Goal: Check status: Check status

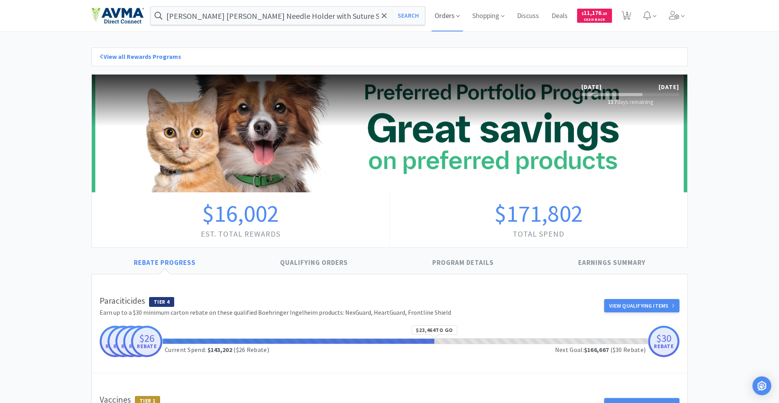
click at [443, 18] on span "Orders" at bounding box center [446, 15] width 31 height 31
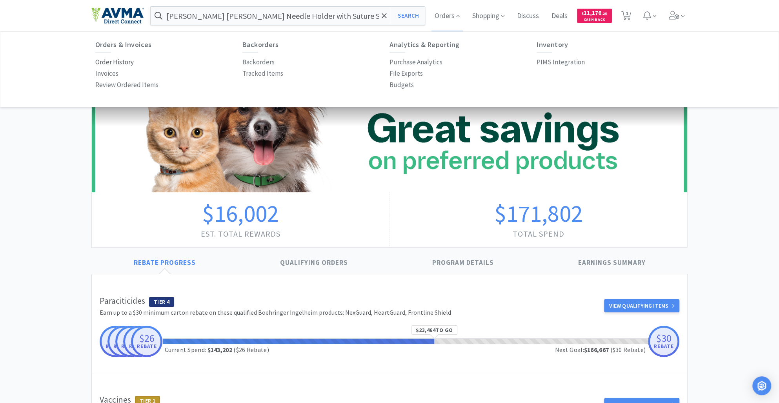
click at [115, 64] on p "Order History" at bounding box center [114, 62] width 38 height 11
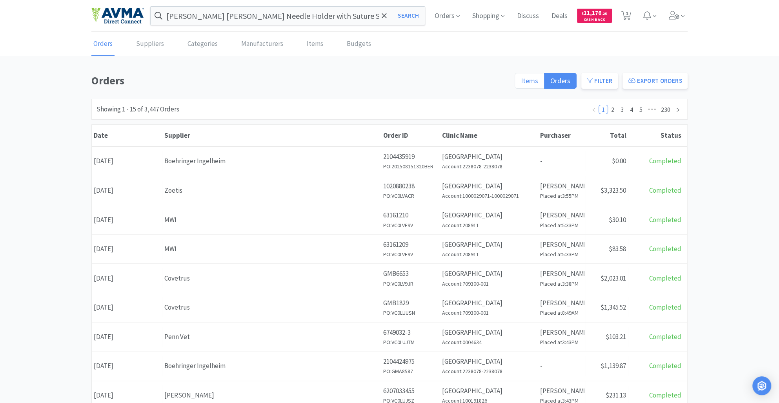
click at [524, 73] on label "Items" at bounding box center [529, 81] width 30 height 16
click at [521, 83] on input "Items" at bounding box center [521, 83] width 0 height 0
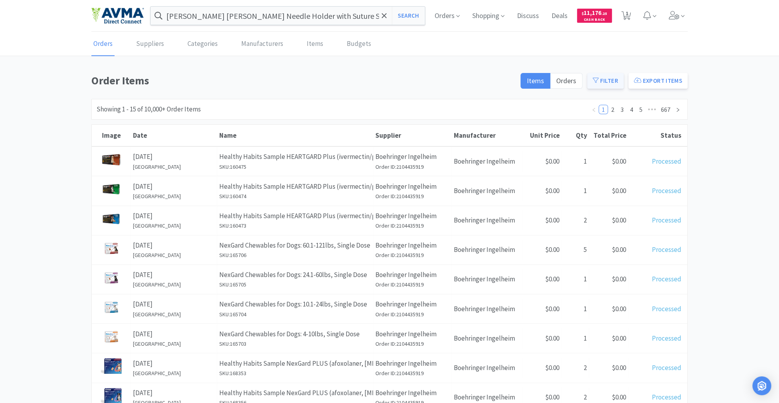
click at [605, 81] on button "Filter" at bounding box center [605, 81] width 36 height 16
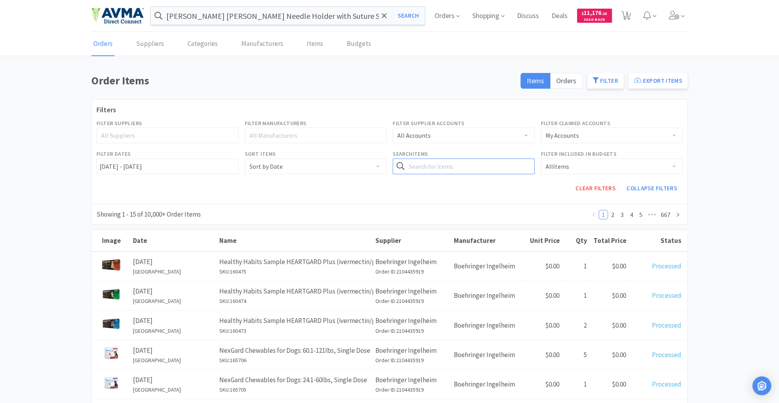
click at [426, 167] on input "text" at bounding box center [464, 166] width 142 height 16
type input "steri strip"
click at [502, 158] on button "Search" at bounding box center [518, 166] width 32 height 16
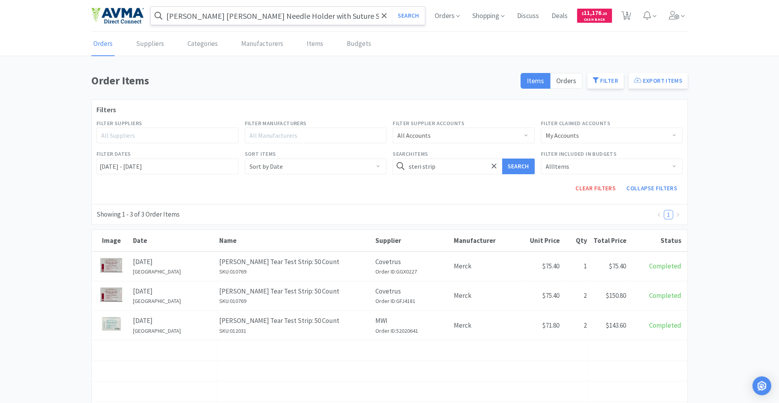
click at [330, 20] on input "[PERSON_NAME] [PERSON_NAME] Needle Holder with Suture Scissors:" at bounding box center [288, 16] width 274 height 18
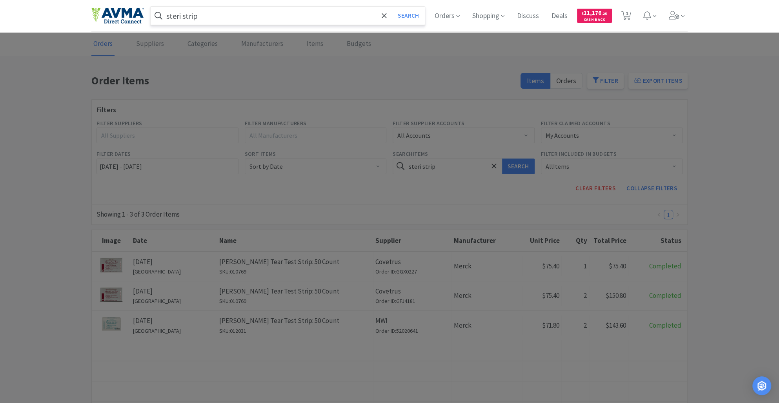
type input "steri strip"
click at [392, 7] on button "Search" at bounding box center [408, 16] width 33 height 18
select select "1"
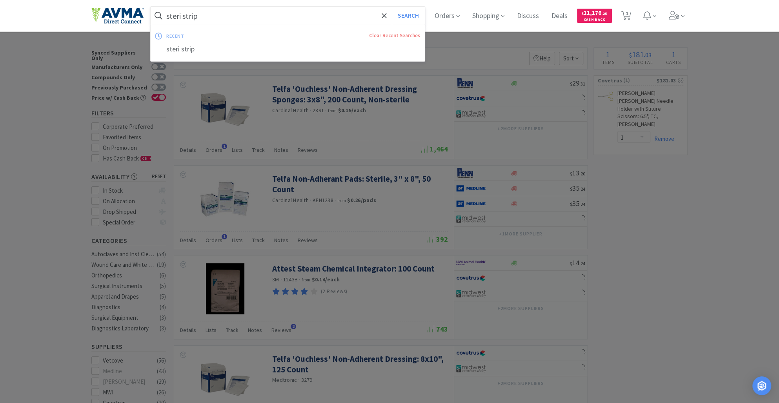
click at [215, 15] on input "steri strip" at bounding box center [288, 16] width 274 height 18
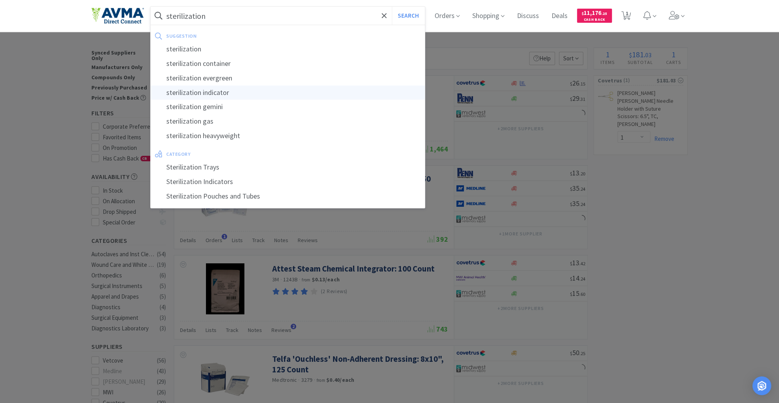
click at [230, 92] on div "sterilization indicator" at bounding box center [288, 92] width 274 height 15
type input "sterilization indicator"
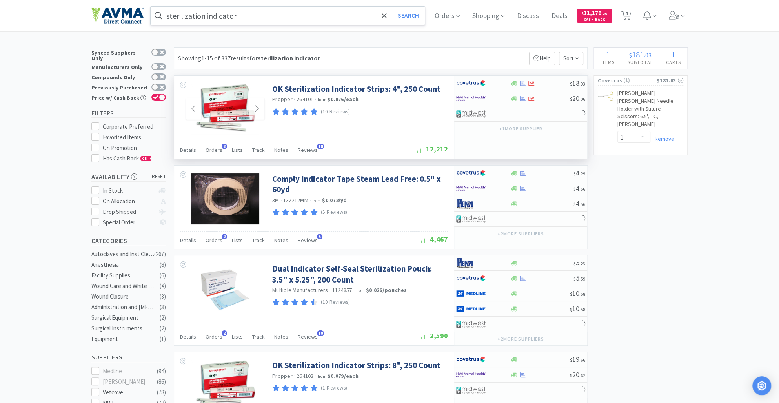
click at [262, 94] on div at bounding box center [225, 109] width 78 height 51
click at [395, 376] on div "Propper · 264103 · from $0.079 / each" at bounding box center [359, 376] width 174 height 9
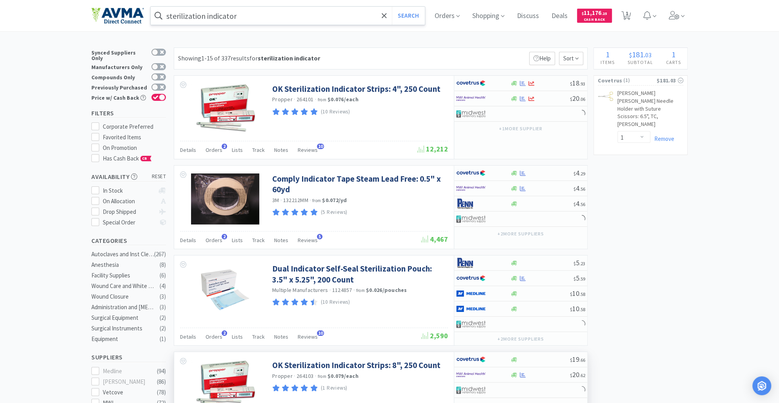
click at [387, 377] on div "Propper · 264103 · from $0.079 / each" at bounding box center [359, 376] width 174 height 9
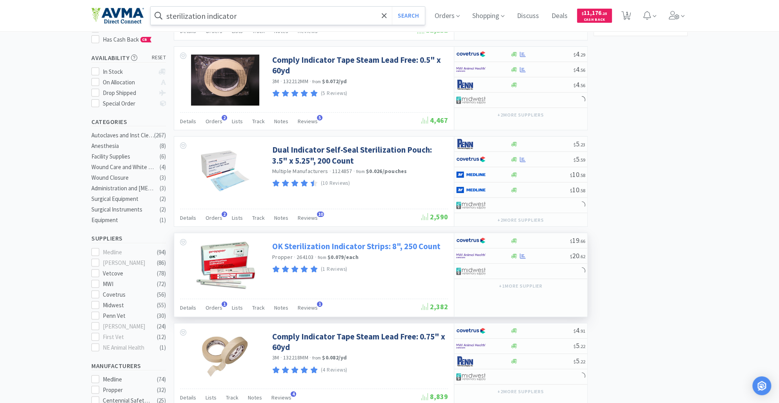
scroll to position [121, 0]
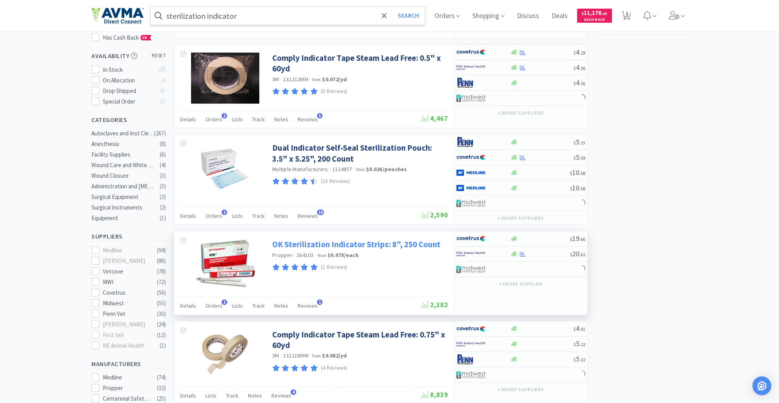
click at [318, 243] on link "OK Sterilization Indicator Strips: 8", 250 Count" at bounding box center [356, 244] width 168 height 11
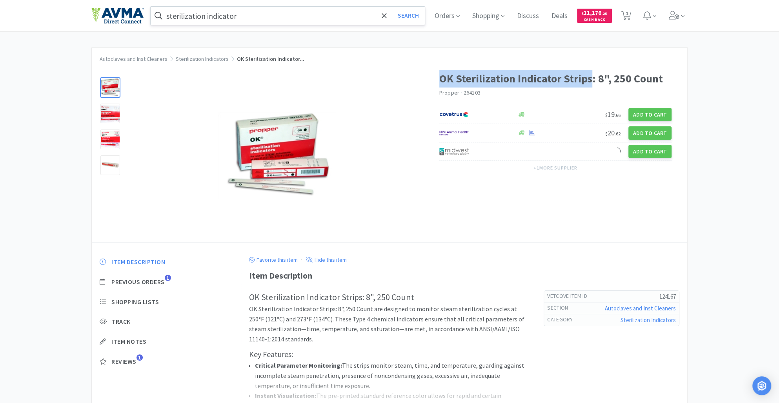
drag, startPoint x: 440, startPoint y: 77, endPoint x: 590, endPoint y: 82, distance: 149.9
click at [590, 82] on h1 "OK Sterilization Indicator Strips: 8", 250 Count" at bounding box center [555, 79] width 233 height 18
copy h1 "OK Sterilization Indicator Strips"
click at [445, 13] on span "Orders" at bounding box center [446, 15] width 31 height 31
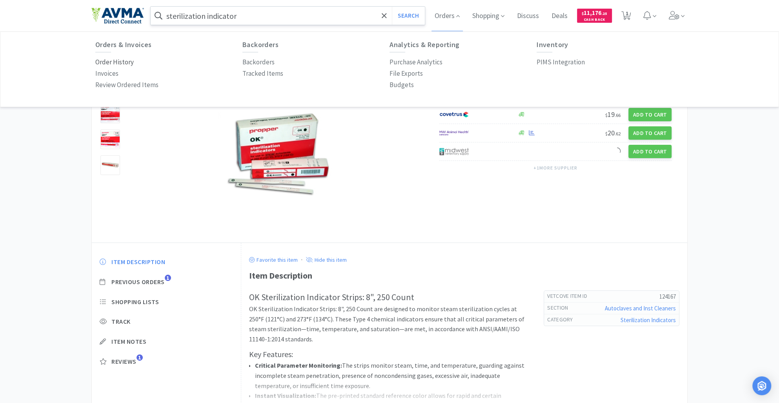
click at [121, 62] on p "Order History" at bounding box center [114, 62] width 38 height 11
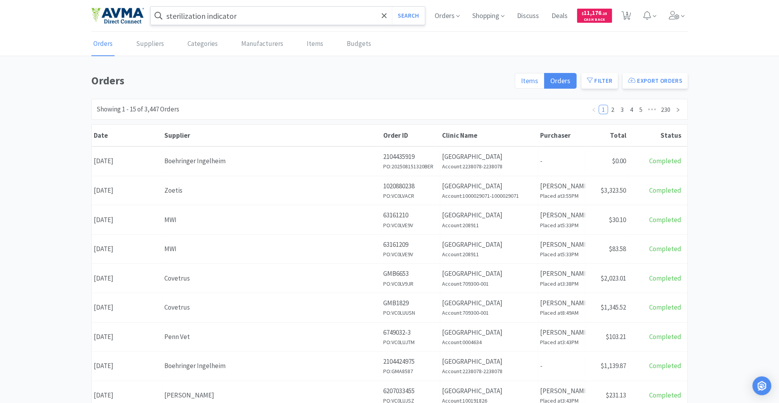
click at [542, 78] on label "Items" at bounding box center [529, 81] width 30 height 16
click at [521, 83] on input "Items" at bounding box center [521, 83] width 0 height 0
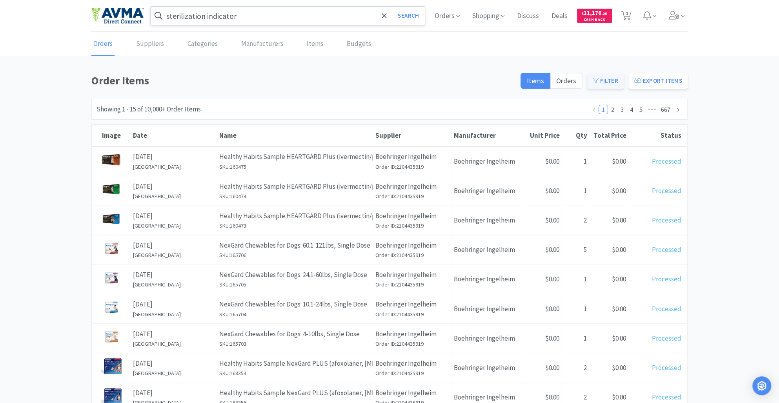
click at [604, 81] on button "Filter" at bounding box center [605, 81] width 36 height 16
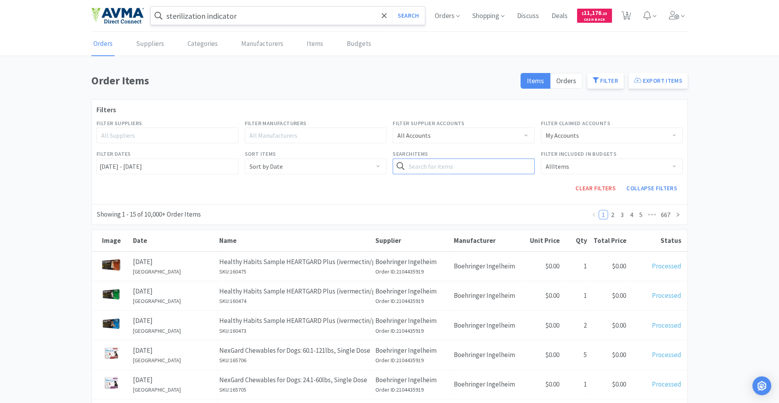
click at [425, 171] on input "text" at bounding box center [464, 166] width 142 height 16
paste input "OK Sterilization Indicator Strips"
type input "OK Sterilization Indicator Strips"
click at [513, 166] on button "Search" at bounding box center [518, 166] width 32 height 16
